Goal: Transaction & Acquisition: Purchase product/service

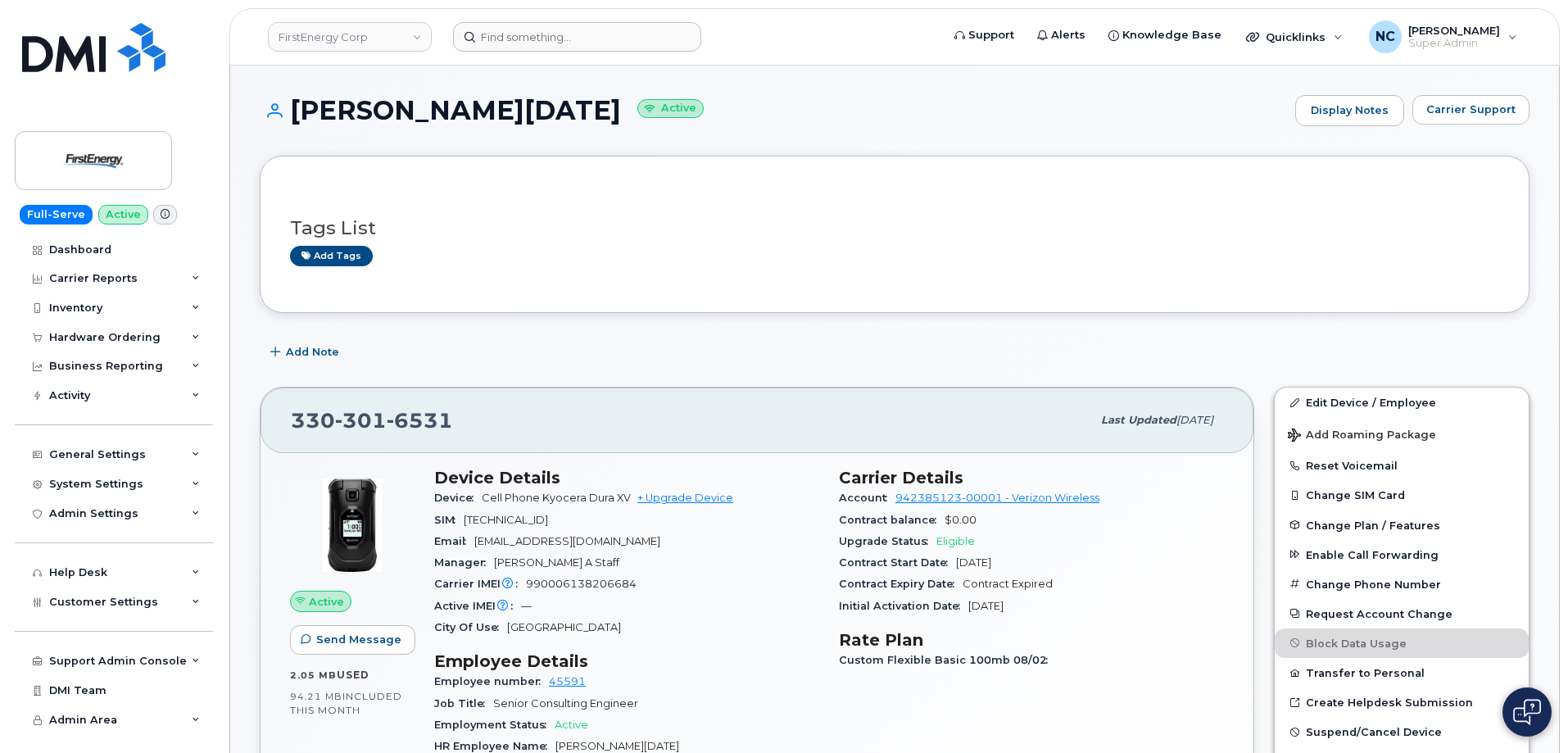
scroll to position [246, 0]
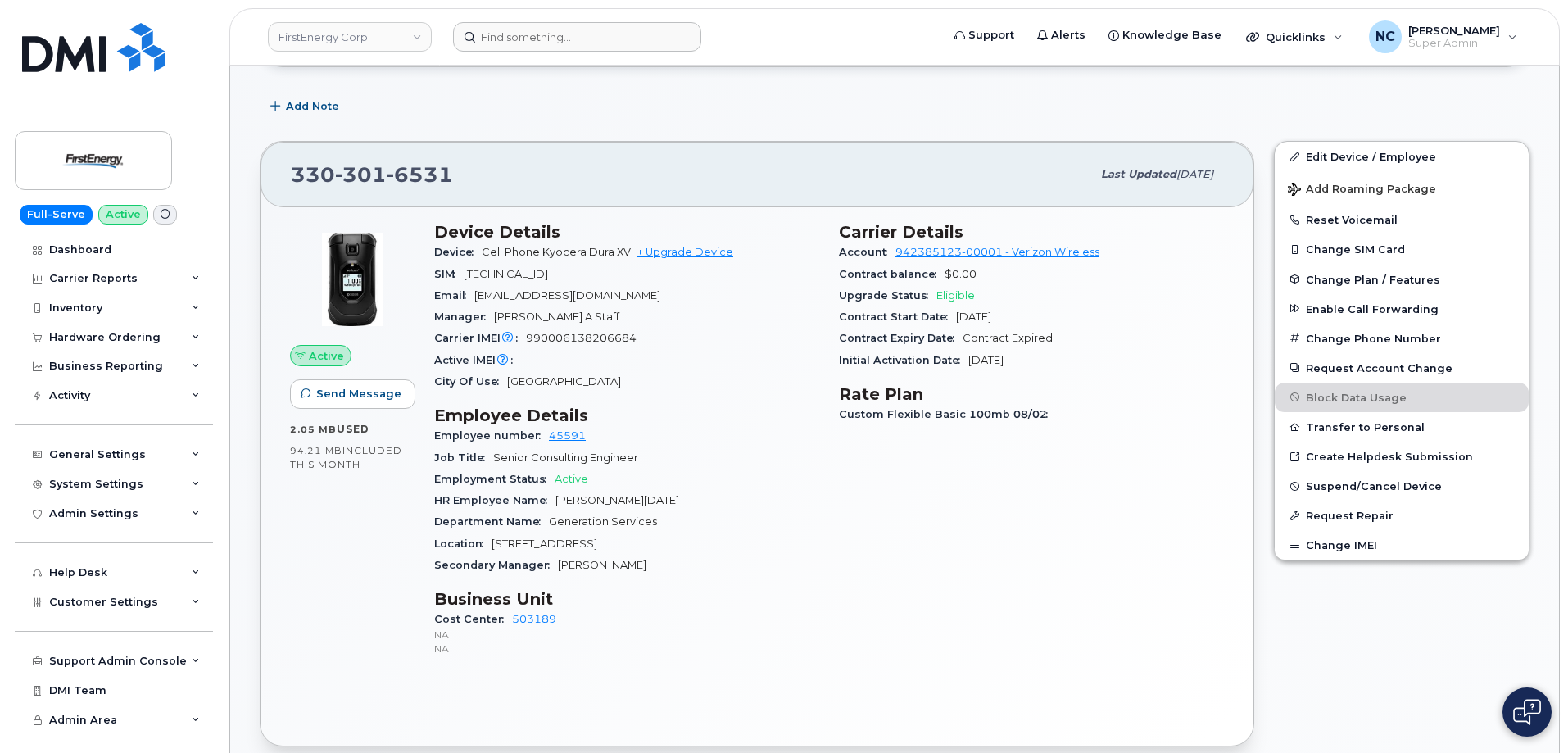
click at [710, 14] on header "FirstEnergy Corp Support Alerts Knowledge Base Quicklinks Suspend / Cancel Devi…" at bounding box center [895, 37] width 1331 height 58
click at [637, 30] on input at bounding box center [577, 37] width 248 height 30
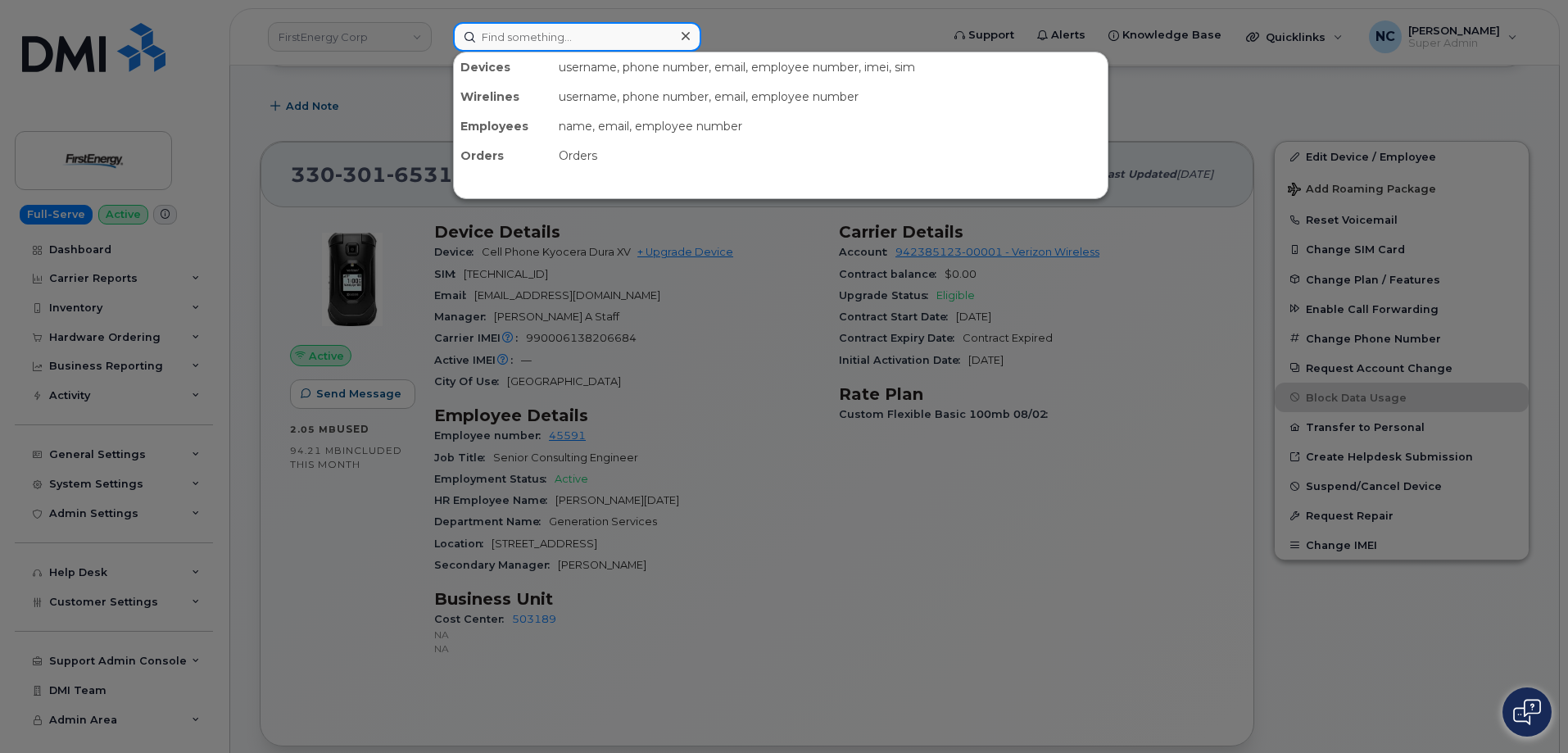
paste input "19-276-7434"
type input "19-276-7434"
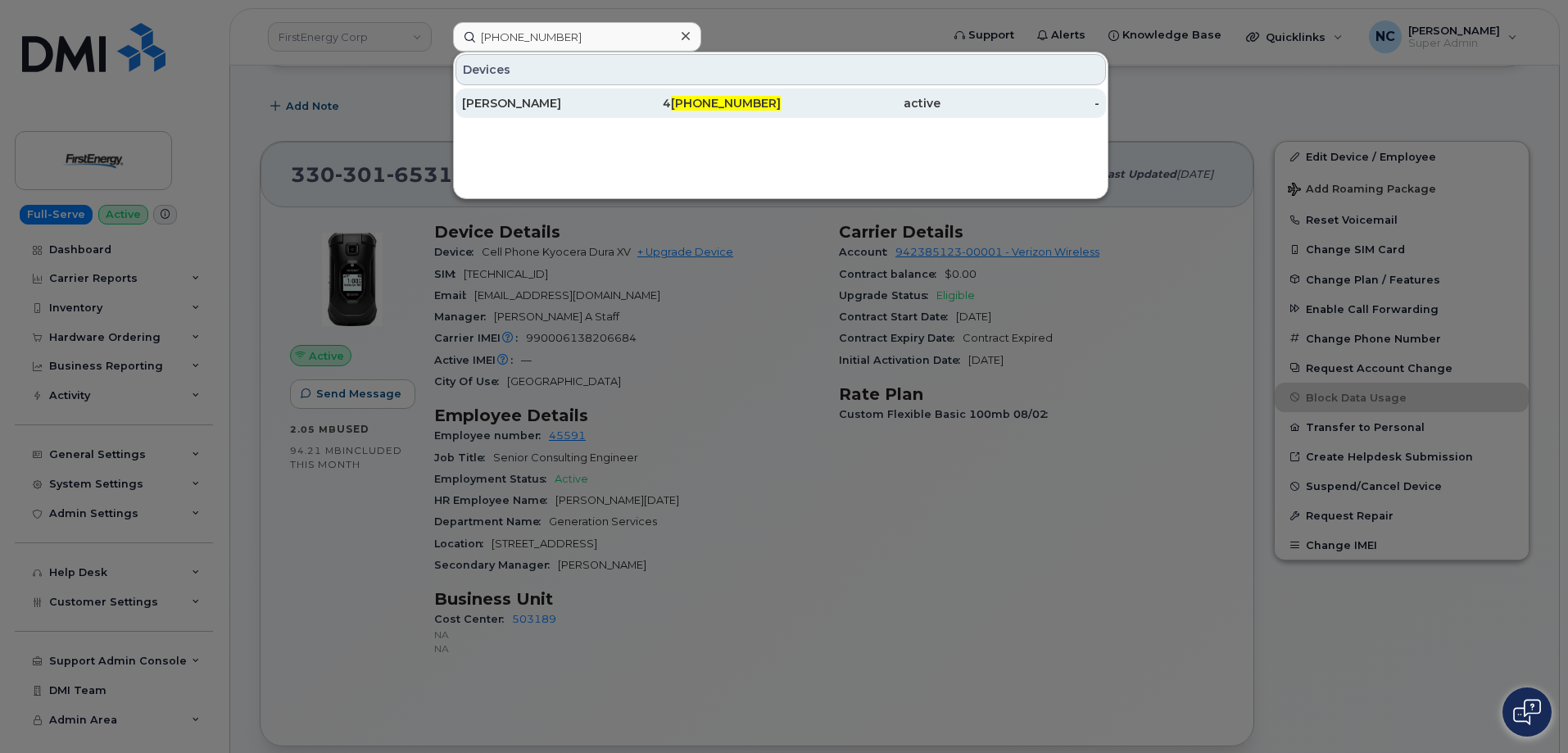
click at [537, 101] on div "ANDREW BUI" at bounding box center [542, 103] width 160 height 16
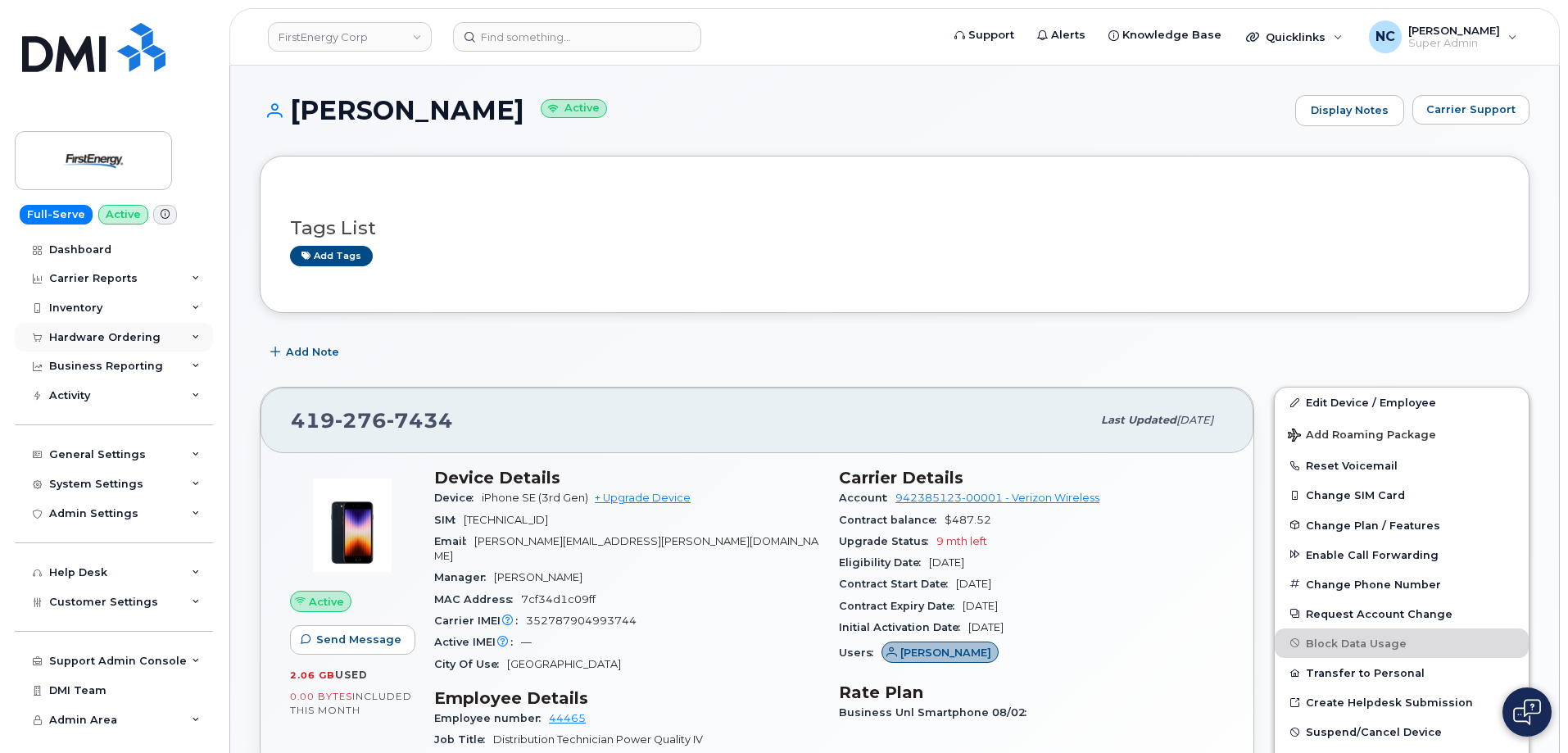
click at [148, 344] on div "Hardware Ordering" at bounding box center [114, 338] width 199 height 30
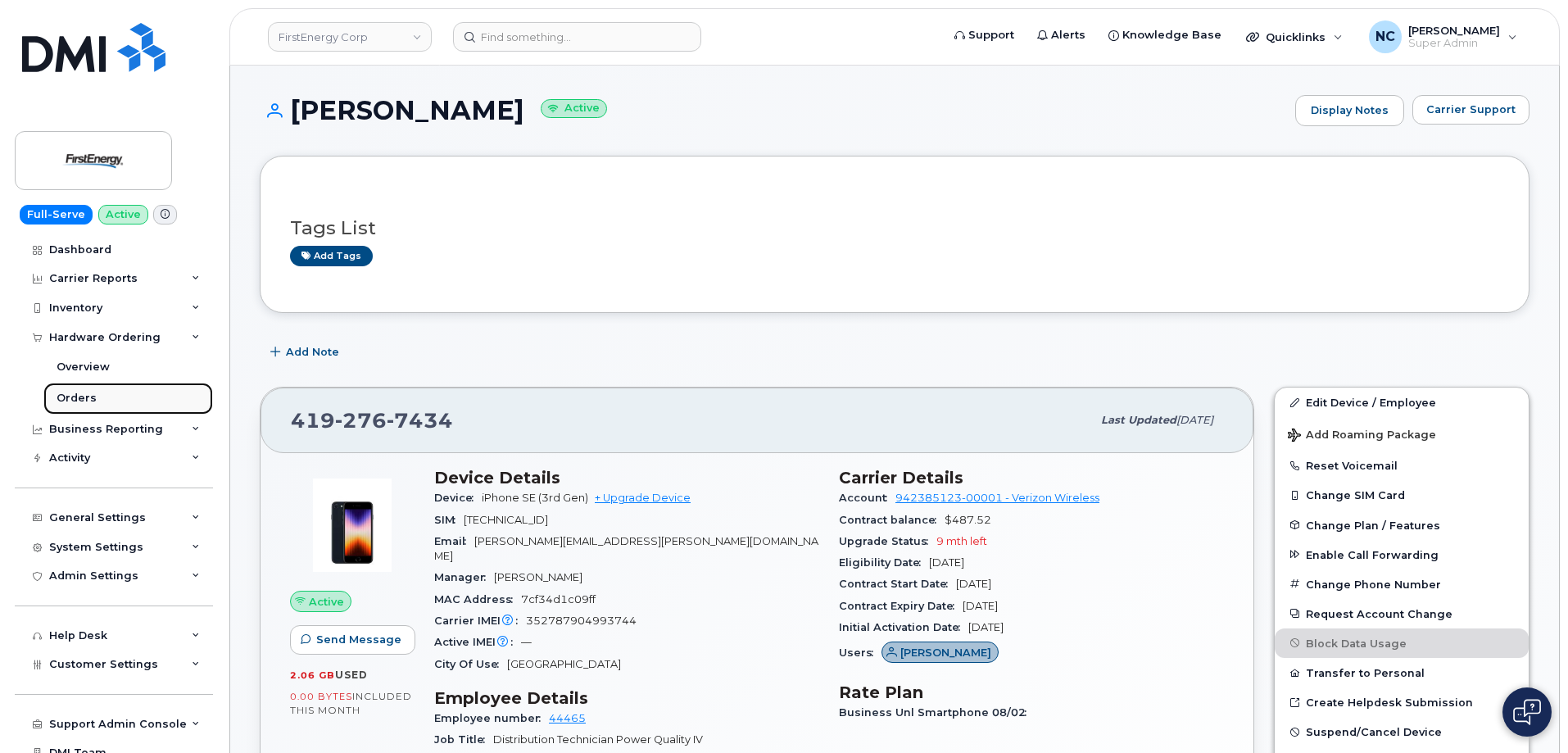
click at [97, 402] on link "Orders" at bounding box center [128, 398] width 170 height 31
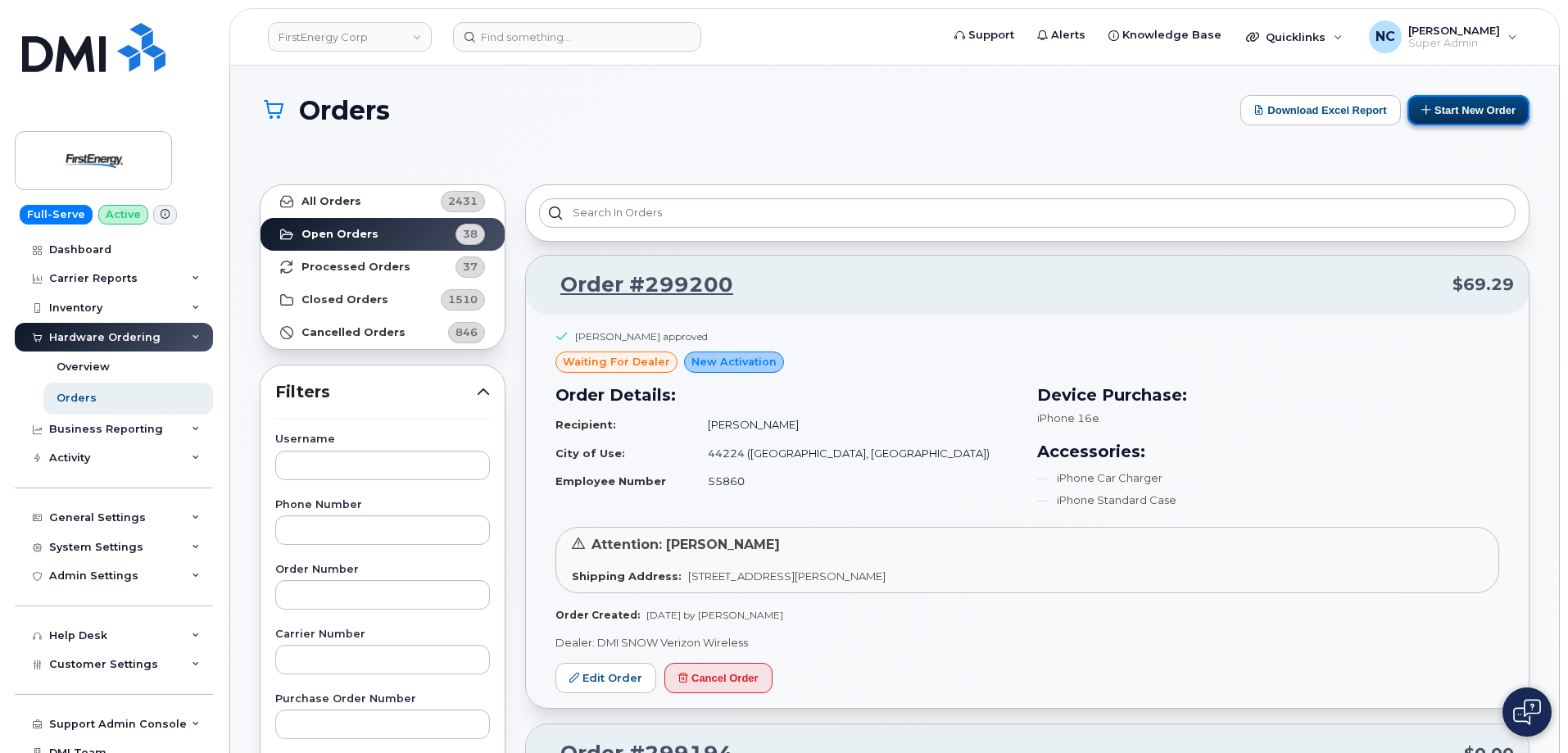
click at [1427, 104] on button "Start New Order" at bounding box center [1468, 110] width 122 height 31
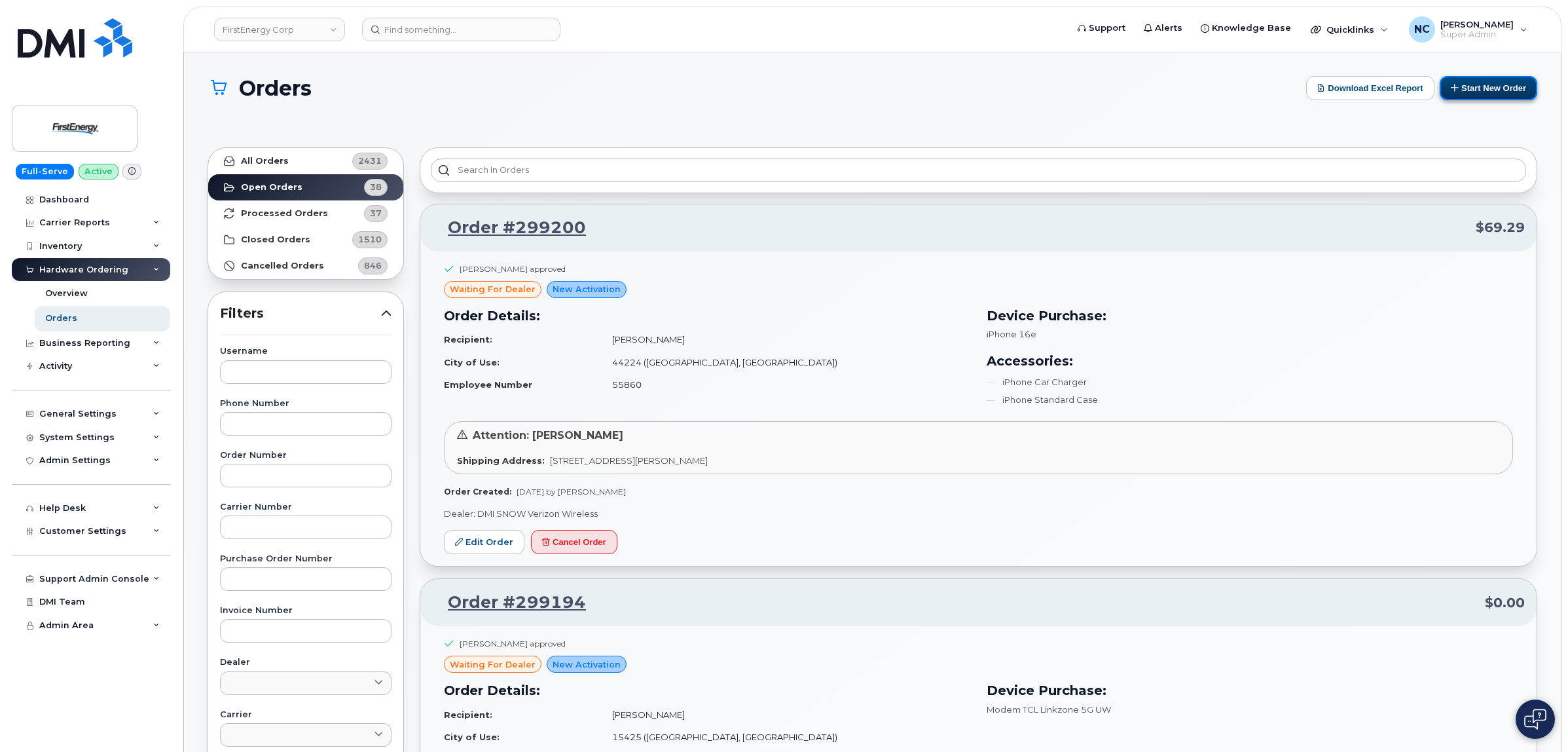
click at [1253, 86] on button "Start New Order" at bounding box center [1488, 88] width 97 height 25
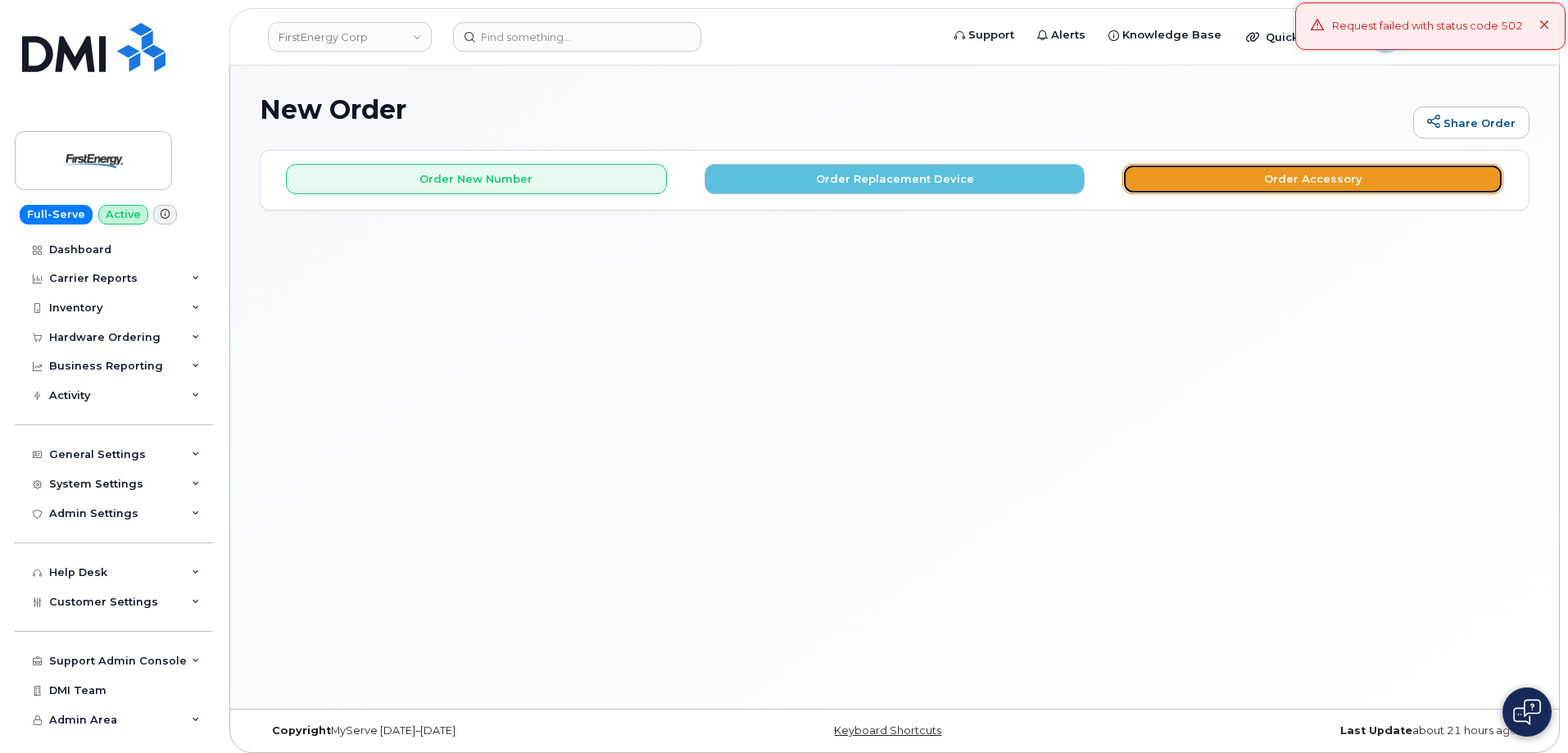
click at [1338, 179] on button "Order Accessory" at bounding box center [1313, 179] width 381 height 31
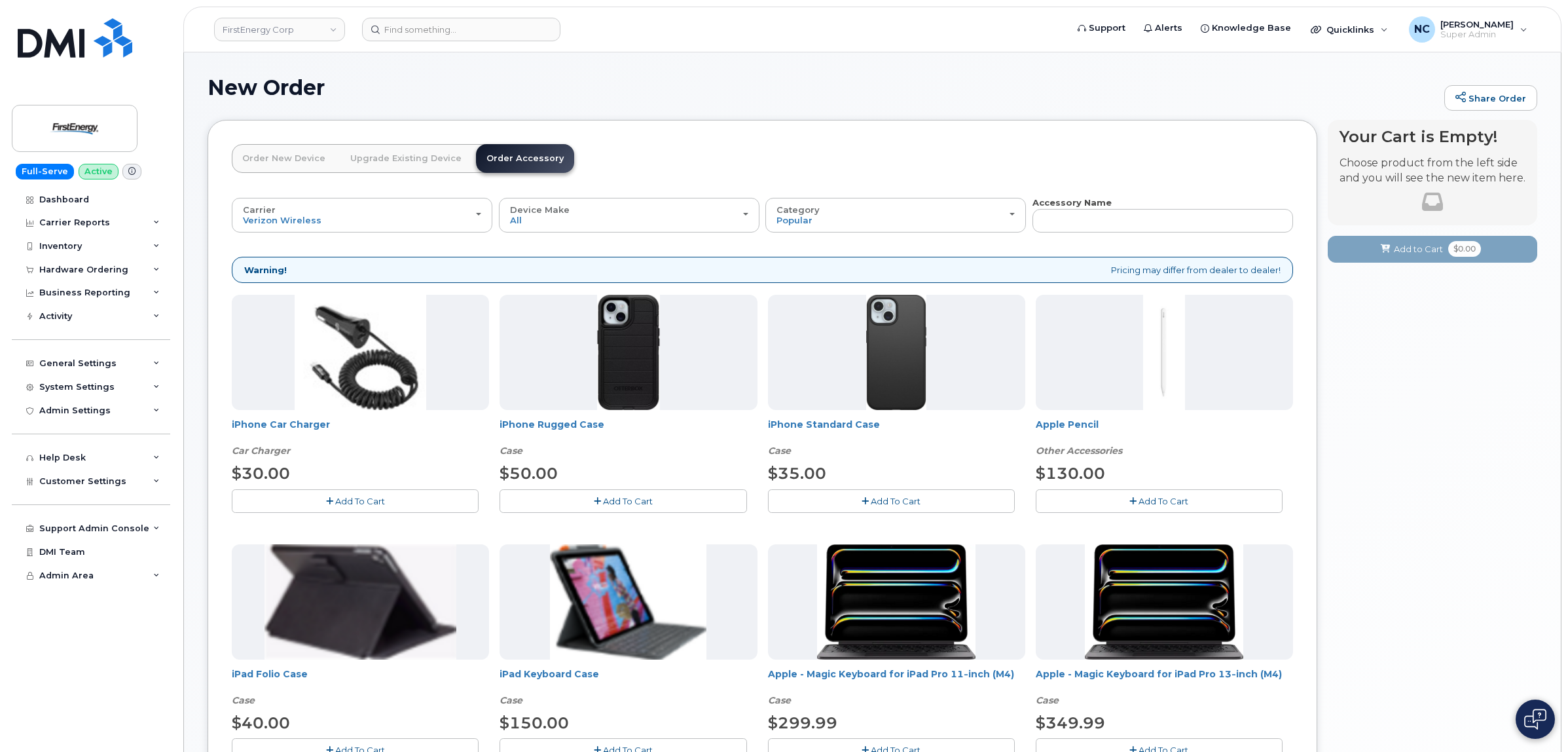
drag, startPoint x: 56, startPoint y: 0, endPoint x: 740, endPoint y: 58, distance: 686.5
click at [768, 57] on div "New Order Share Order × Share This Order If you want to allow others to create …" at bounding box center [872, 576] width 1377 height 1046
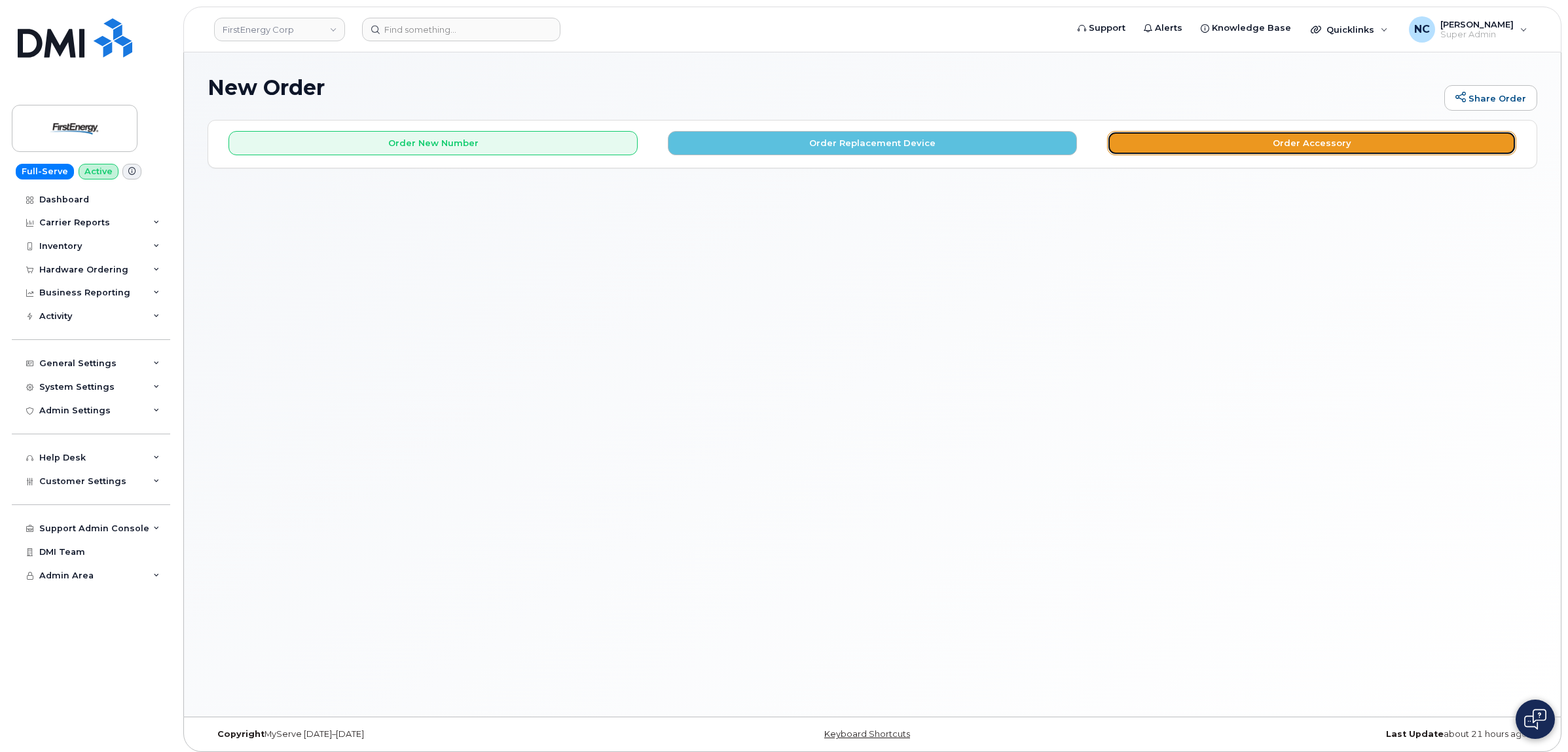
click at [1334, 147] on button "Order Accessory" at bounding box center [1311, 143] width 409 height 25
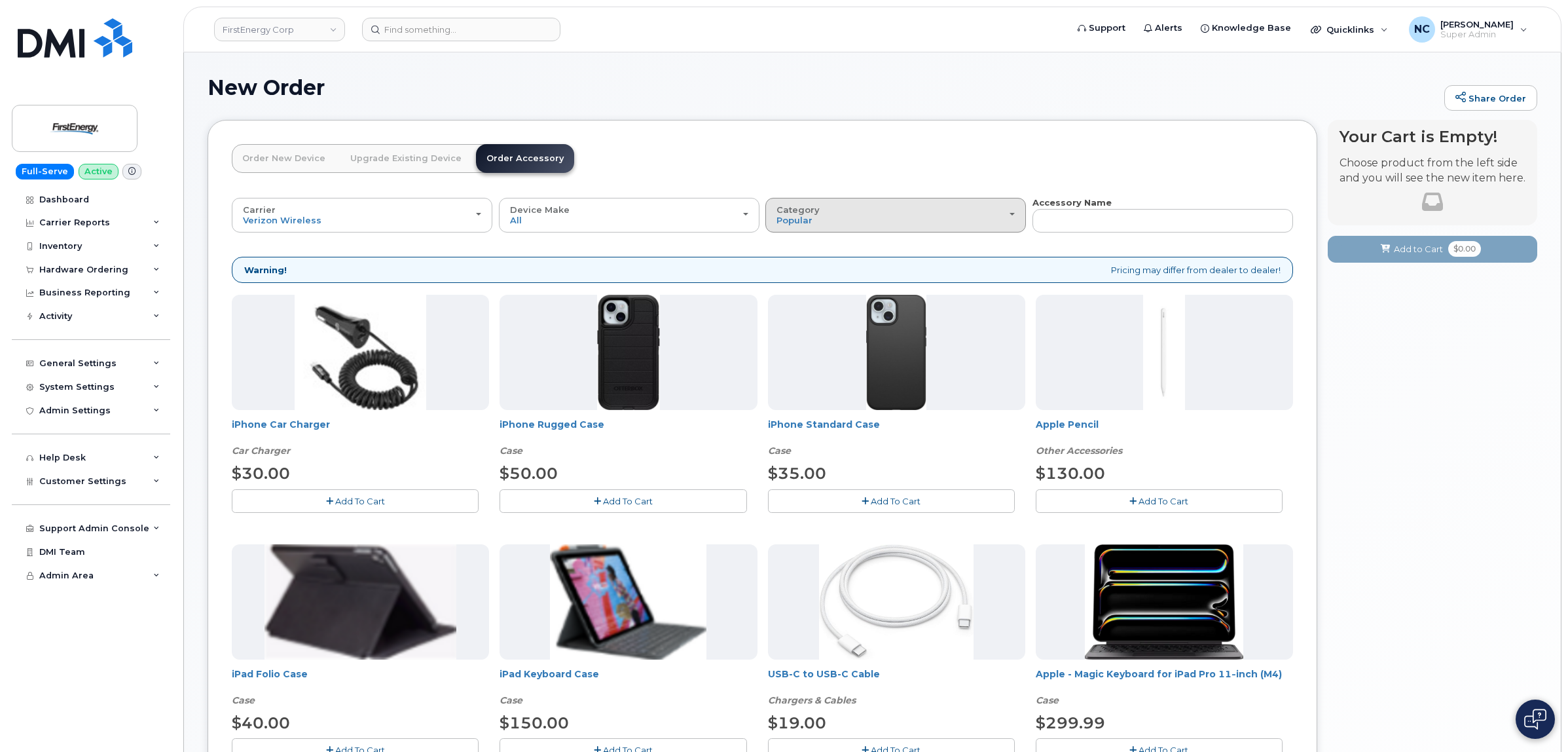
click at [876, 223] on div "Category Popular" at bounding box center [895, 215] width 238 height 20
click at [797, 297] on label "Case" at bounding box center [788, 295] width 39 height 16
click at [0, 0] on input "Case" at bounding box center [0, 0] width 0 height 0
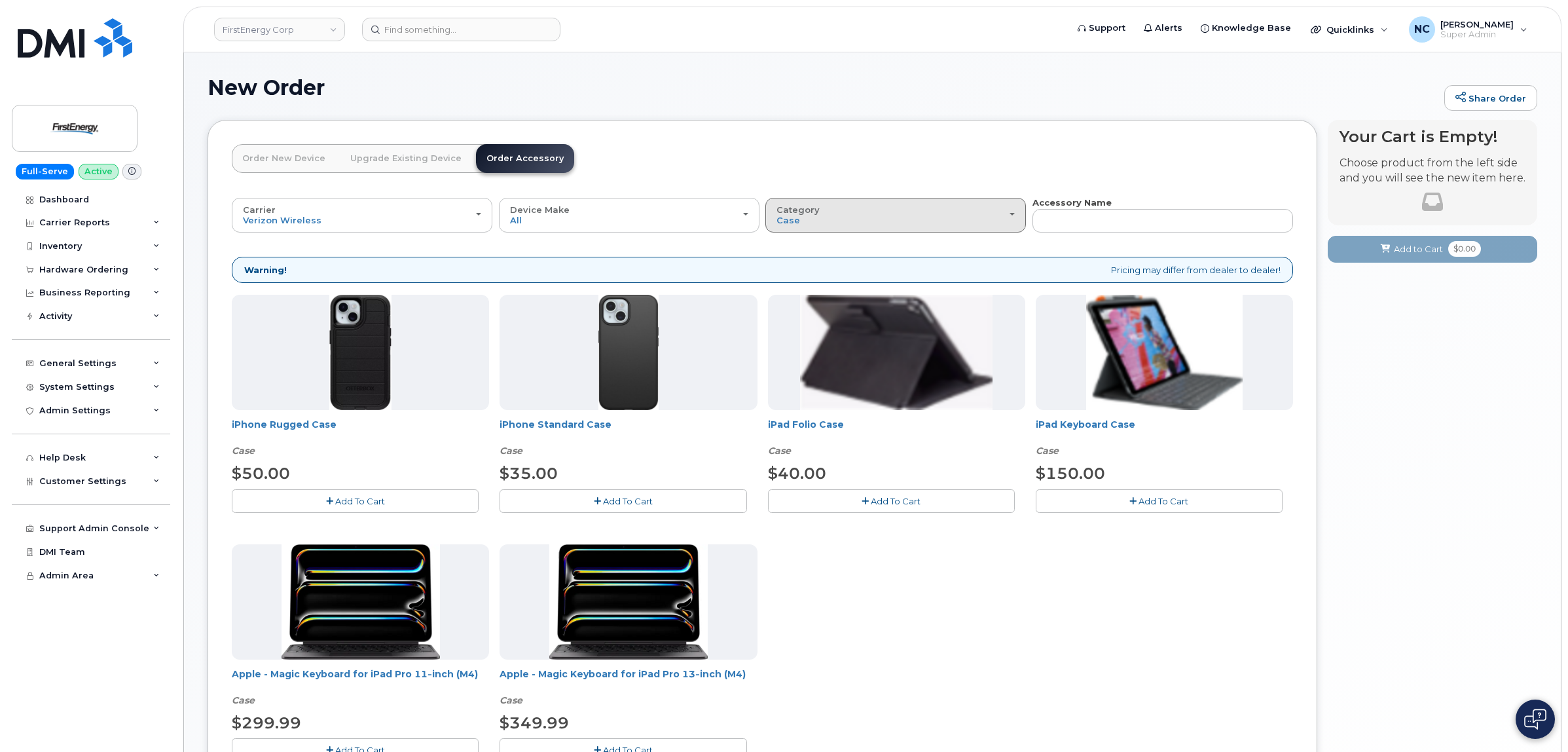
click at [815, 217] on div "Category Case" at bounding box center [895, 215] width 238 height 20
click at [793, 243] on label "All" at bounding box center [782, 245] width 27 height 16
click at [0, 0] on input "All" at bounding box center [0, 0] width 0 height 0
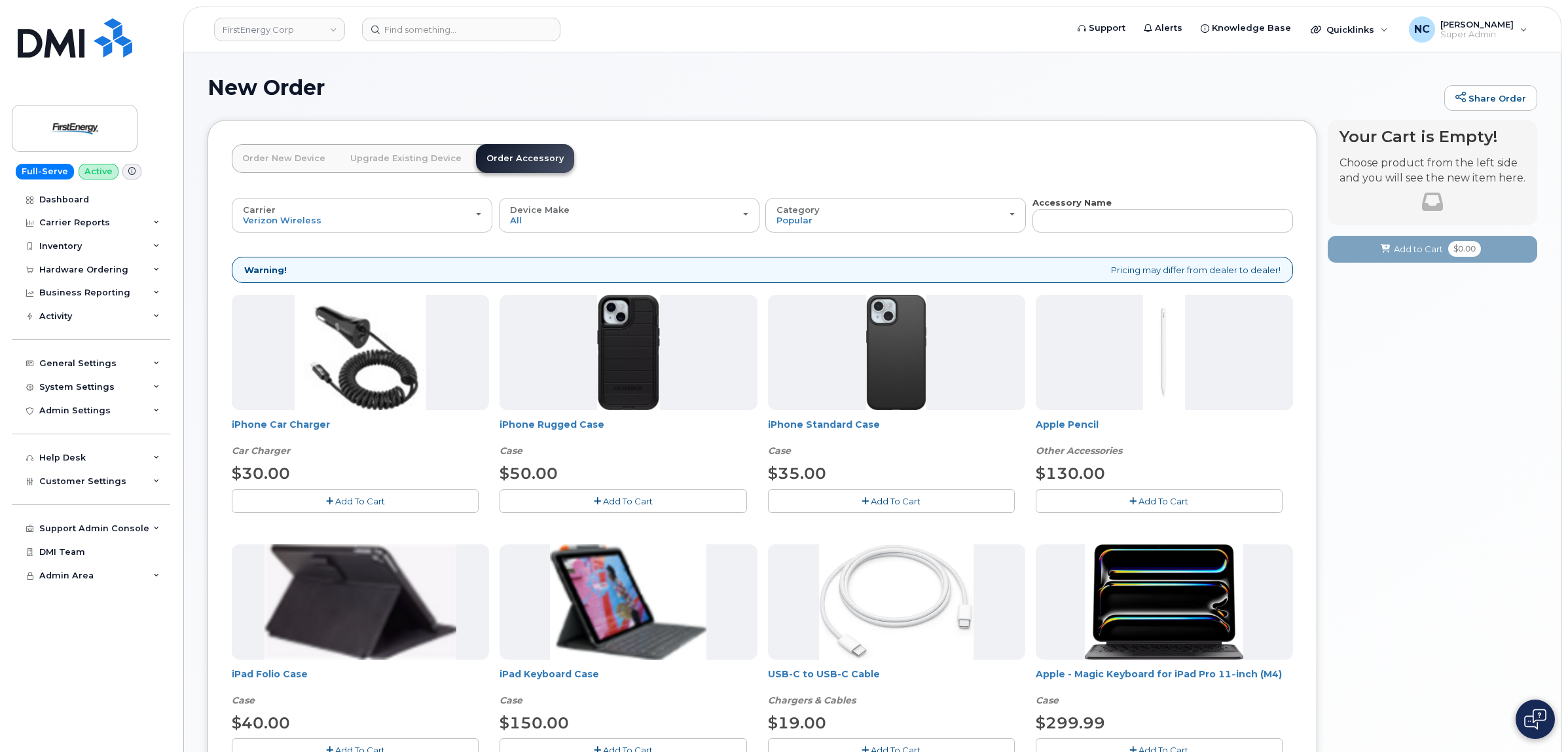
click at [272, 166] on link "Order New Device" at bounding box center [284, 159] width 104 height 29
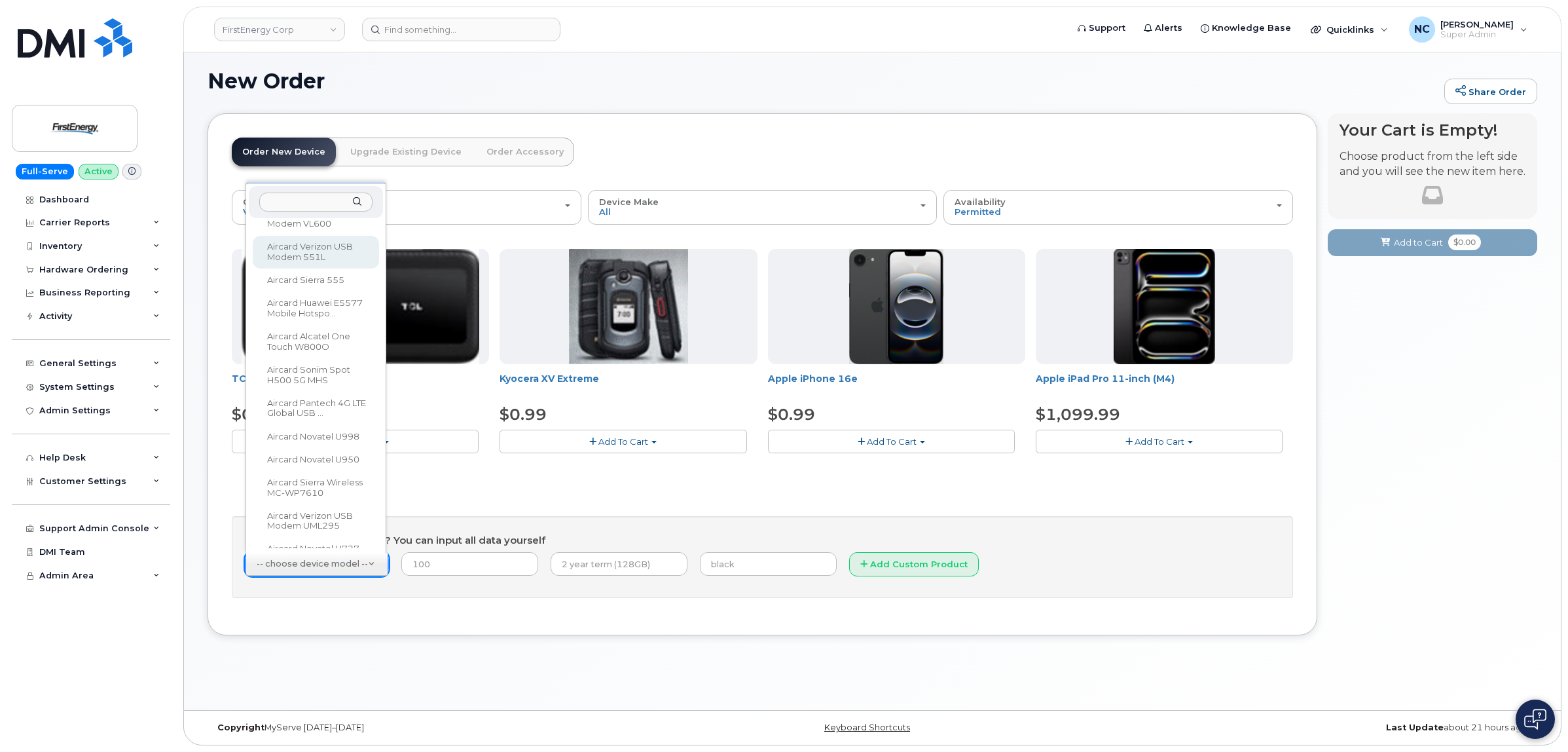
scroll to position [388, 0]
type input "Slim Sustainable Case for iPhone SE (3rd Gen)"
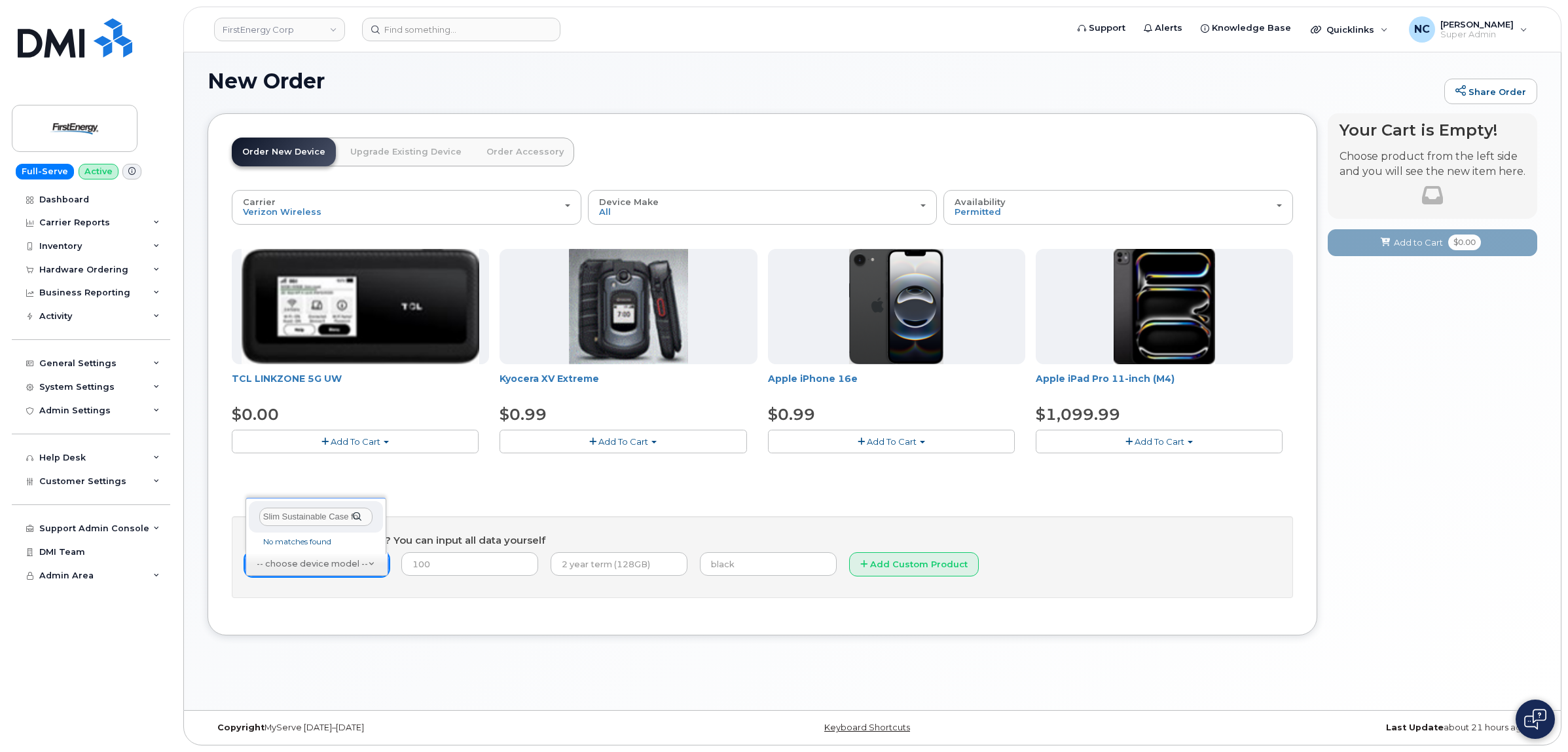
scroll to position [0, 87]
click at [515, 27] on input at bounding box center [461, 30] width 198 height 24
paste input "330-803-5365"
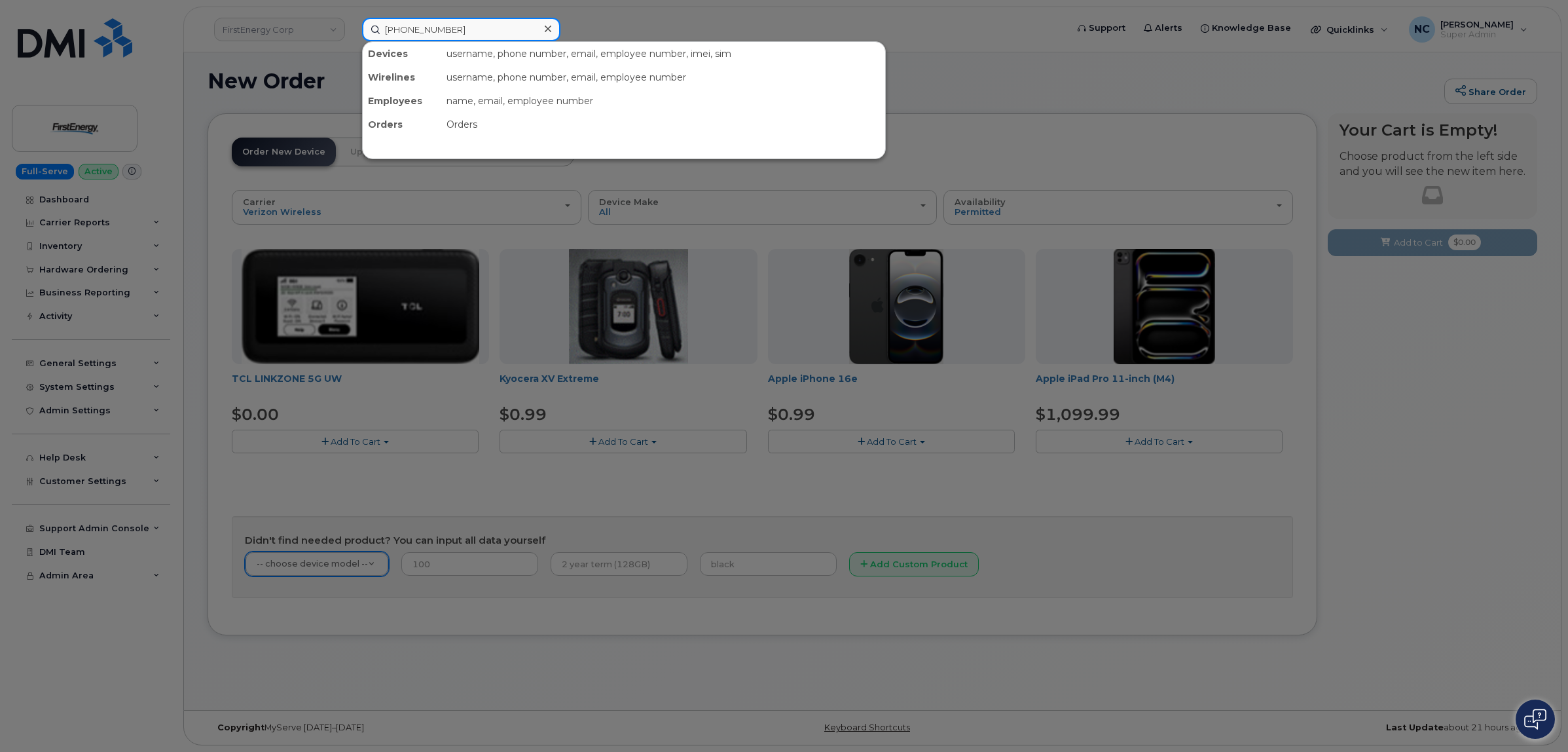
type input "330-803-5365"
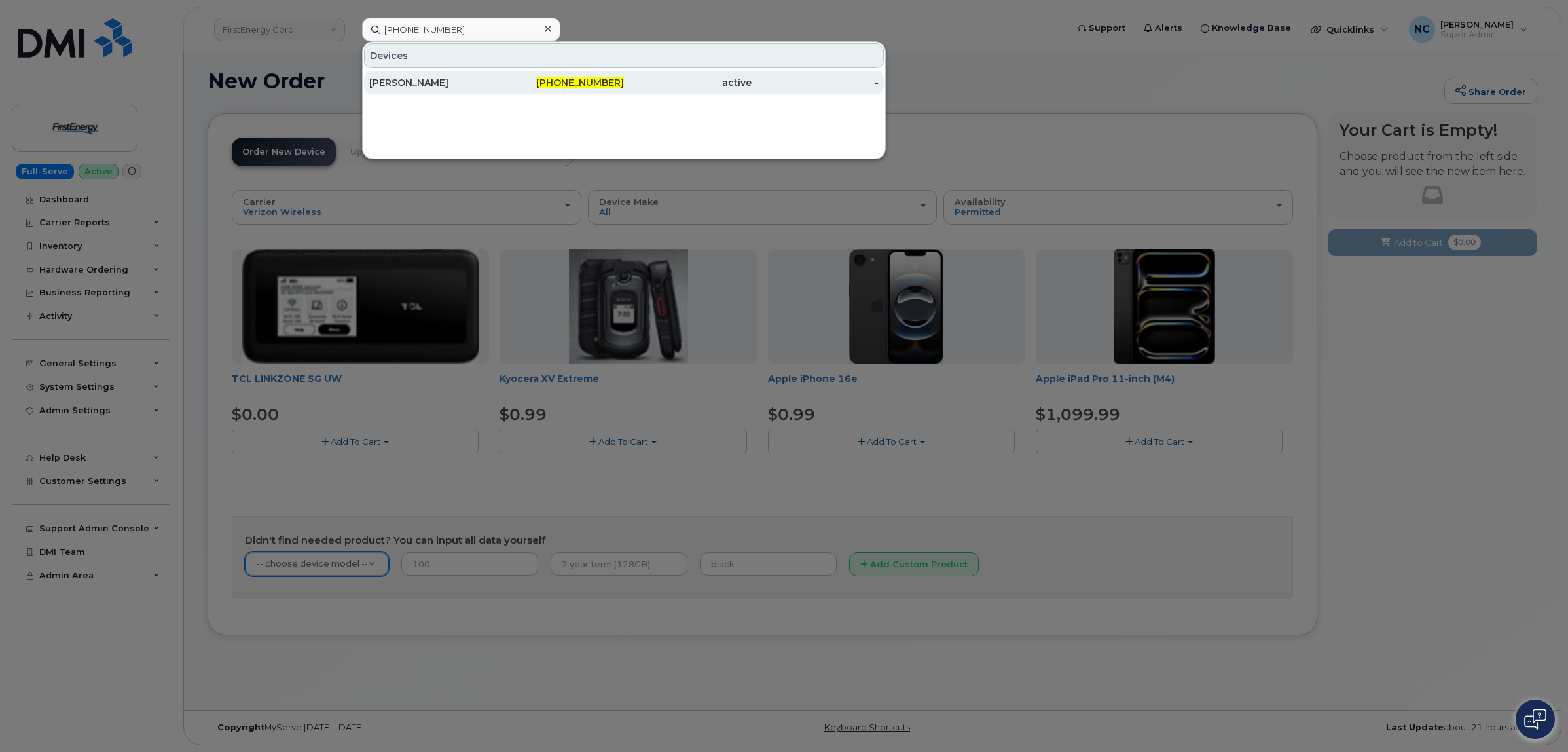
click at [514, 83] on div "330-803-5365" at bounding box center [561, 82] width 128 height 13
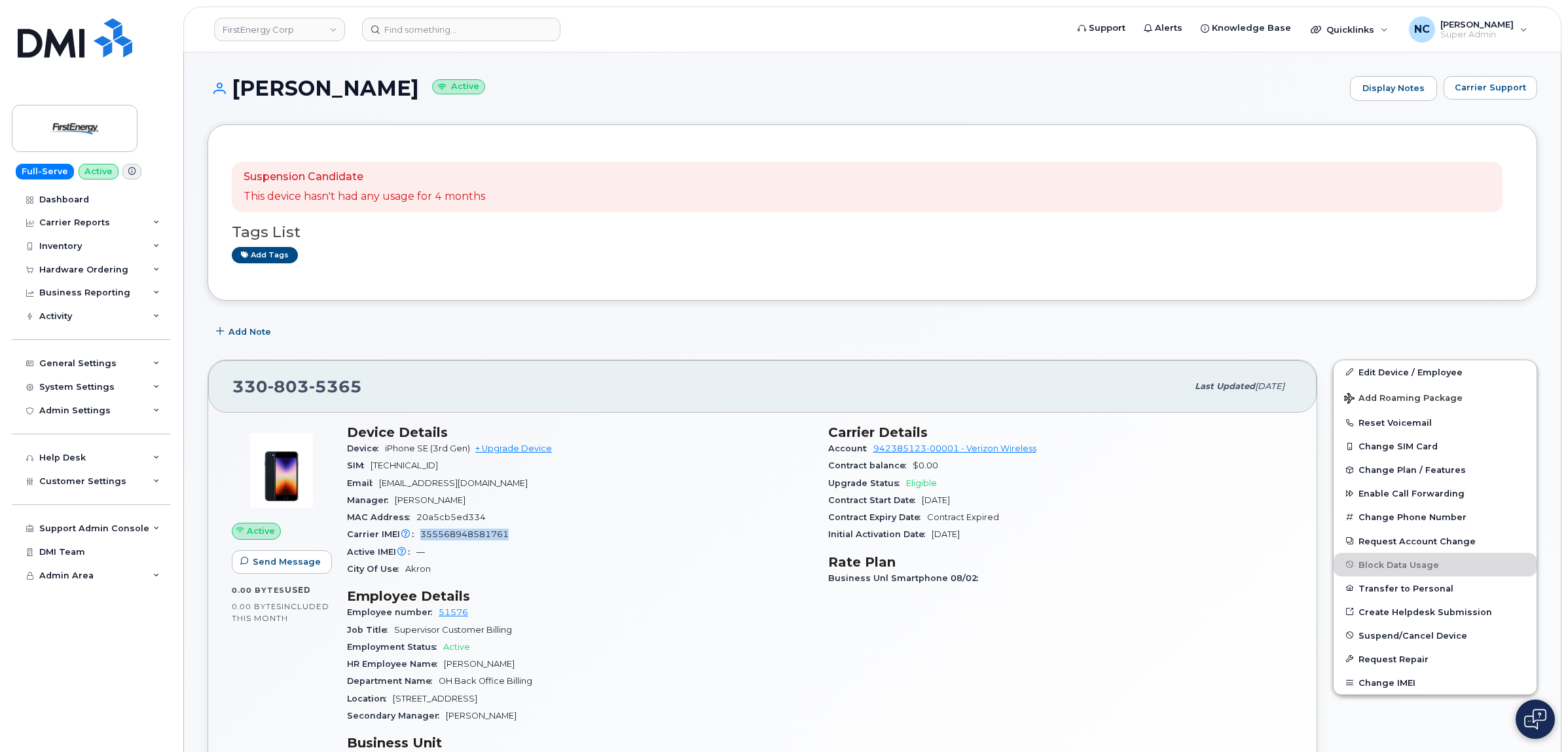
drag, startPoint x: 525, startPoint y: 532, endPoint x: 420, endPoint y: 534, distance: 105.0
click at [420, 534] on div "Carrier IMEI Carrier IMEI is reported during the last billing cycle or change o…" at bounding box center [579, 535] width 465 height 17
copy span "355568948581761"
